Goal: Information Seeking & Learning: Learn about a topic

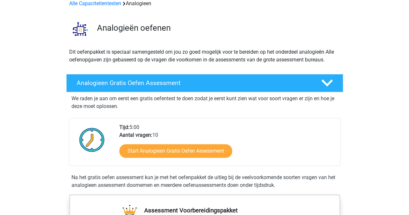
scroll to position [37, 0]
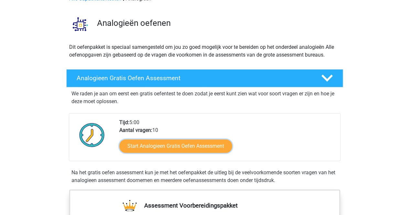
click at [170, 146] on link "Start Analogieen Gratis Oefen Assessment" at bounding box center [175, 146] width 113 height 14
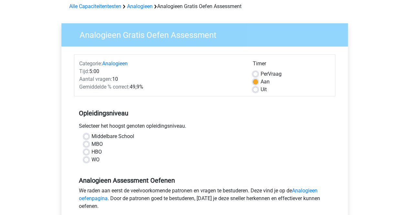
scroll to position [30, 0]
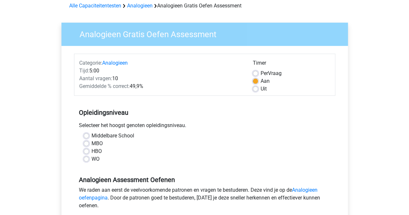
click at [90, 151] on div "HBO" at bounding box center [205, 151] width 242 height 8
click at [91, 151] on label "HBO" at bounding box center [96, 151] width 10 height 8
click at [86, 151] on input "HBO" at bounding box center [86, 150] width 5 height 6
radio input "true"
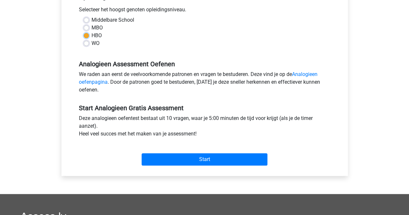
scroll to position [146, 0]
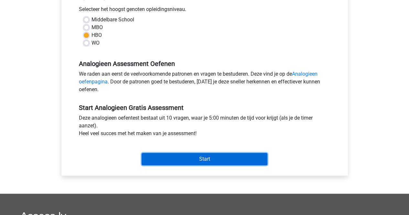
click at [205, 155] on input "Start" at bounding box center [205, 159] width 126 height 12
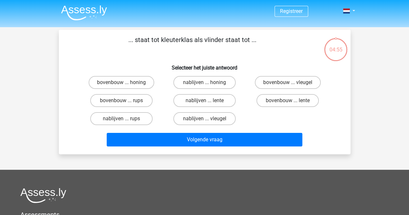
click at [141, 100] on label "bovenbouw ... rups" at bounding box center [121, 100] width 62 height 13
click at [125, 100] on input "bovenbouw ... rups" at bounding box center [123, 102] width 4 height 4
radio input "true"
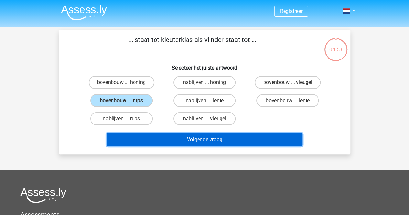
click at [151, 141] on button "Volgende vraag" at bounding box center [205, 140] width 196 height 14
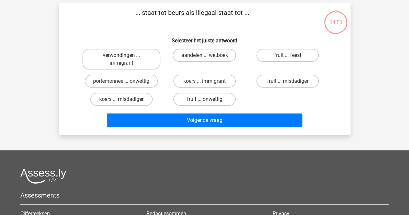
scroll to position [30, 0]
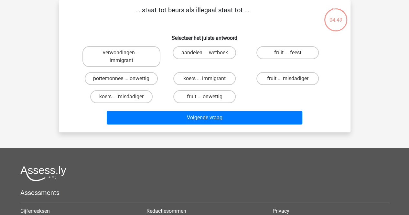
click at [144, 78] on label "portemonnee ... onwettig" at bounding box center [121, 78] width 73 height 13
click at [125, 79] on input "portemonnee ... onwettig" at bounding box center [123, 81] width 4 height 4
radio input "true"
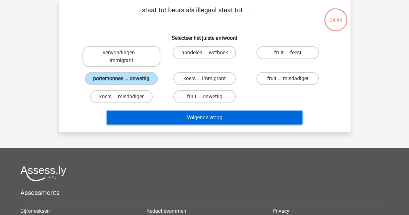
click at [162, 121] on button "Volgende vraag" at bounding box center [205, 118] width 196 height 14
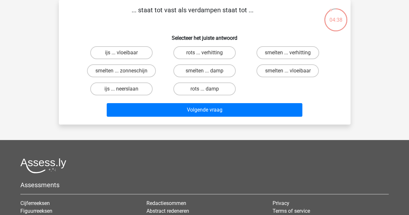
click at [262, 72] on label "smelten ... vloeibaar" at bounding box center [287, 70] width 62 height 13
click at [288, 72] on input "smelten ... vloeibaar" at bounding box center [290, 73] width 4 height 4
radio input "true"
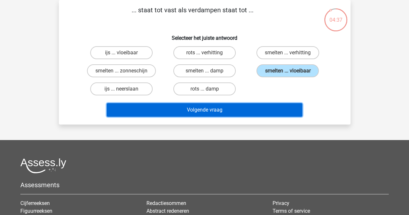
click at [235, 105] on button "Volgende vraag" at bounding box center [205, 110] width 196 height 14
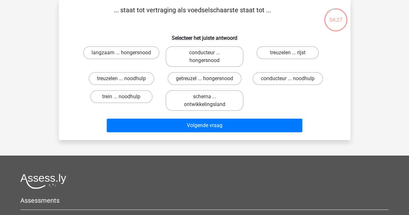
click at [142, 80] on label "treuzelen ... noodhulp" at bounding box center [122, 78] width 66 height 13
click at [125, 80] on input "treuzelen ... noodhulp" at bounding box center [123, 81] width 4 height 4
radio input "true"
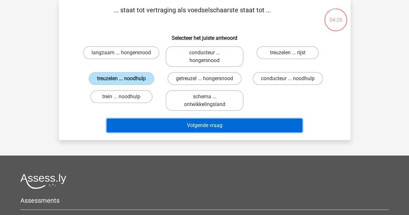
click at [146, 120] on button "Volgende vraag" at bounding box center [205, 126] width 196 height 14
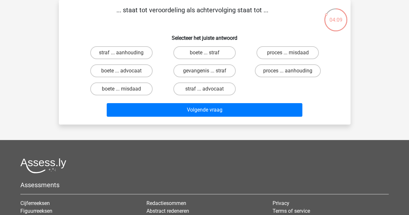
click at [135, 58] on label "straf ... aanhouding" at bounding box center [121, 52] width 62 height 13
click at [125, 57] on input "straf ... aanhouding" at bounding box center [123, 55] width 4 height 4
radio input "true"
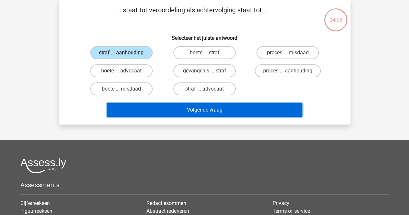
click at [143, 111] on button "Volgende vraag" at bounding box center [205, 110] width 196 height 14
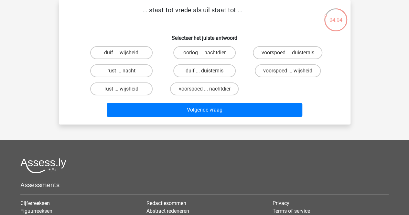
click at [139, 52] on label "duif ... wijsheid" at bounding box center [121, 52] width 62 height 13
click at [125, 53] on input "duif ... wijsheid" at bounding box center [123, 55] width 4 height 4
radio input "true"
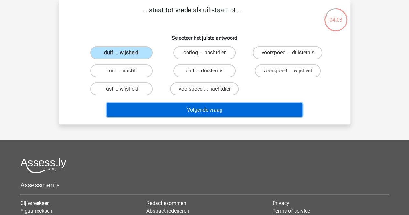
click at [136, 110] on button "Volgende vraag" at bounding box center [205, 110] width 196 height 14
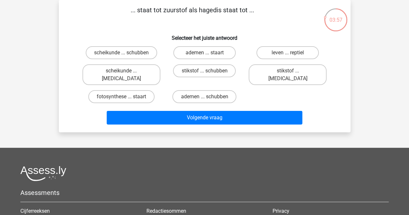
click at [281, 72] on label "stikstof ... krokodil" at bounding box center [287, 74] width 78 height 21
click at [288, 72] on input "stikstof ... krokodil" at bounding box center [290, 73] width 4 height 4
radio input "true"
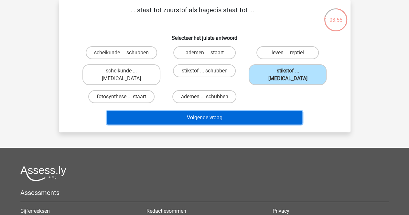
click at [242, 111] on button "Volgende vraag" at bounding box center [205, 118] width 196 height 14
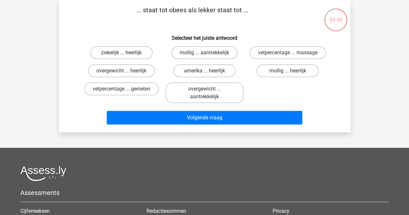
click at [276, 71] on label "mollig ... heerlijk" at bounding box center [287, 70] width 62 height 13
click at [288, 71] on input "mollig ... heerlijk" at bounding box center [290, 73] width 4 height 4
radio input "true"
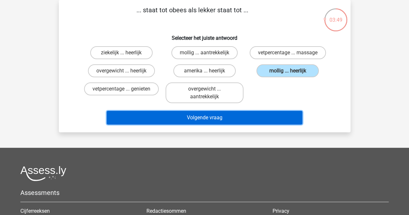
click at [245, 117] on button "Volgende vraag" at bounding box center [205, 118] width 196 height 14
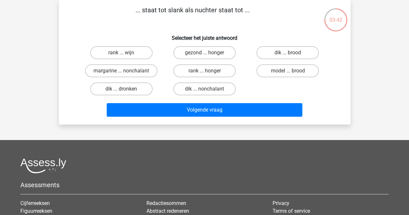
click at [139, 90] on label "dik ... dronken" at bounding box center [121, 88] width 62 height 13
click at [125, 90] on input "dik ... dronken" at bounding box center [123, 91] width 4 height 4
radio input "true"
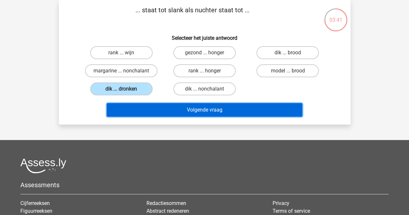
click at [143, 110] on button "Volgende vraag" at bounding box center [205, 110] width 196 height 14
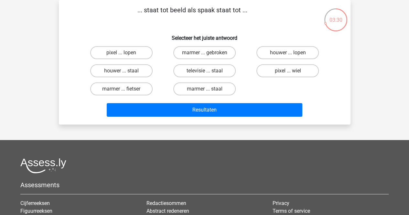
click at [280, 73] on label "pixel ... wiel" at bounding box center [287, 70] width 62 height 13
click at [288, 73] on input "pixel ... wiel" at bounding box center [290, 73] width 4 height 4
radio input "true"
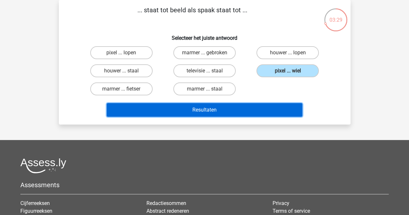
click at [244, 111] on button "Resultaten" at bounding box center [205, 110] width 196 height 14
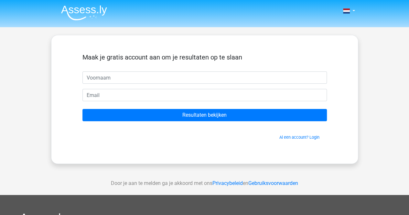
click at [227, 76] on input "text" at bounding box center [204, 77] width 244 height 12
type input "Kim"
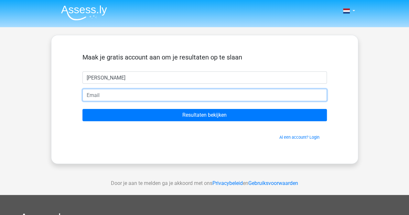
click at [148, 98] on input "email" at bounding box center [204, 95] width 244 height 12
type input "kdemoor6@gmail.com"
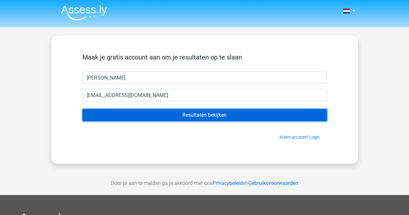
click at [153, 119] on input "Resultaten bekijken" at bounding box center [204, 115] width 244 height 12
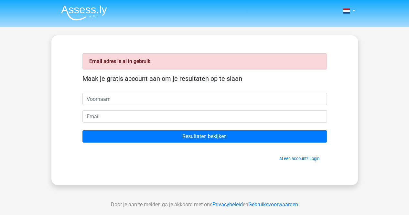
click at [149, 97] on input "text" at bounding box center [204, 99] width 244 height 12
type input "[PERSON_NAME]"
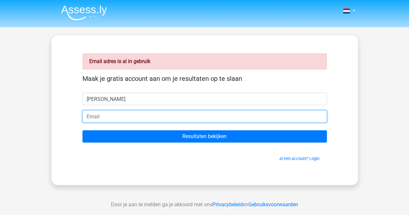
click at [141, 119] on input "email" at bounding box center [204, 116] width 244 height 12
type input "[EMAIL_ADDRESS][DOMAIN_NAME]"
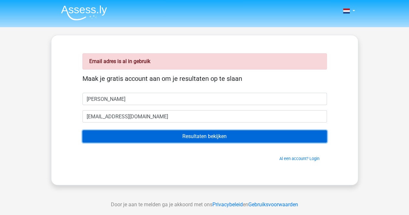
click at [148, 138] on input "Resultaten bekijken" at bounding box center [204, 136] width 244 height 12
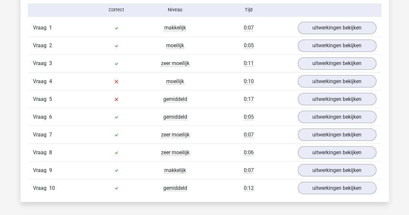
scroll to position [538, 0]
click at [306, 29] on link "uitwerkingen bekijken" at bounding box center [337, 28] width 79 height 12
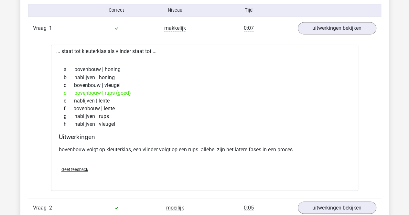
drag, startPoint x: 55, startPoint y: 50, endPoint x: 124, endPoint y: 124, distance: 101.5
click at [124, 124] on div "... staat tot kleuterklas als vlinder staat tot ... a bovenbouw | honing b nabl…" at bounding box center [204, 118] width 307 height 146
copy div "... staat tot kleuterklas als vlinder staat tot ... a bovenbouw | honing b nabl…"
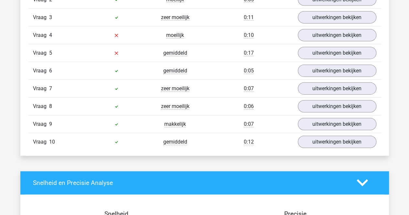
scroll to position [745, 0]
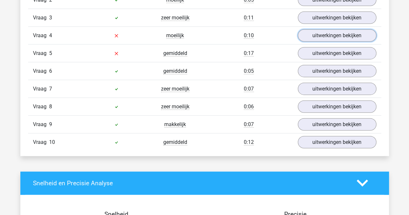
click at [329, 29] on link "uitwerkingen bekijken" at bounding box center [337, 35] width 79 height 12
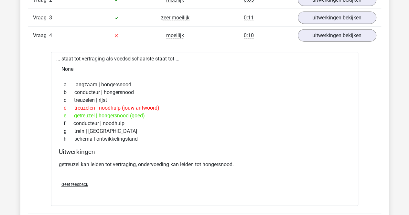
drag, startPoint x: 56, startPoint y: 57, endPoint x: 143, endPoint y: 138, distance: 119.6
click at [143, 138] on div "... staat tot vertraging als voedselschaarste staat tot ... None a langzaam | h…" at bounding box center [204, 129] width 307 height 154
copy div "... staat tot vertraging als voedselschaarste staat tot ... None a langzaam | h…"
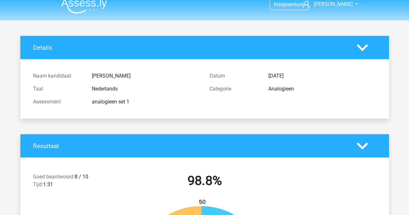
scroll to position [0, 0]
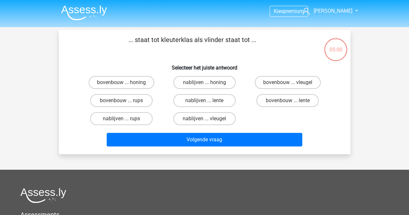
scroll to position [30, 0]
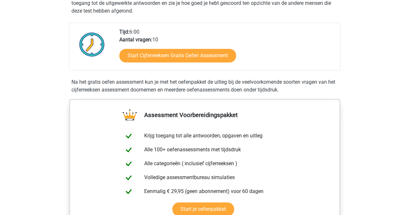
scroll to position [144, 0]
